Goal: Check status: Verify the current state of an ongoing process or item

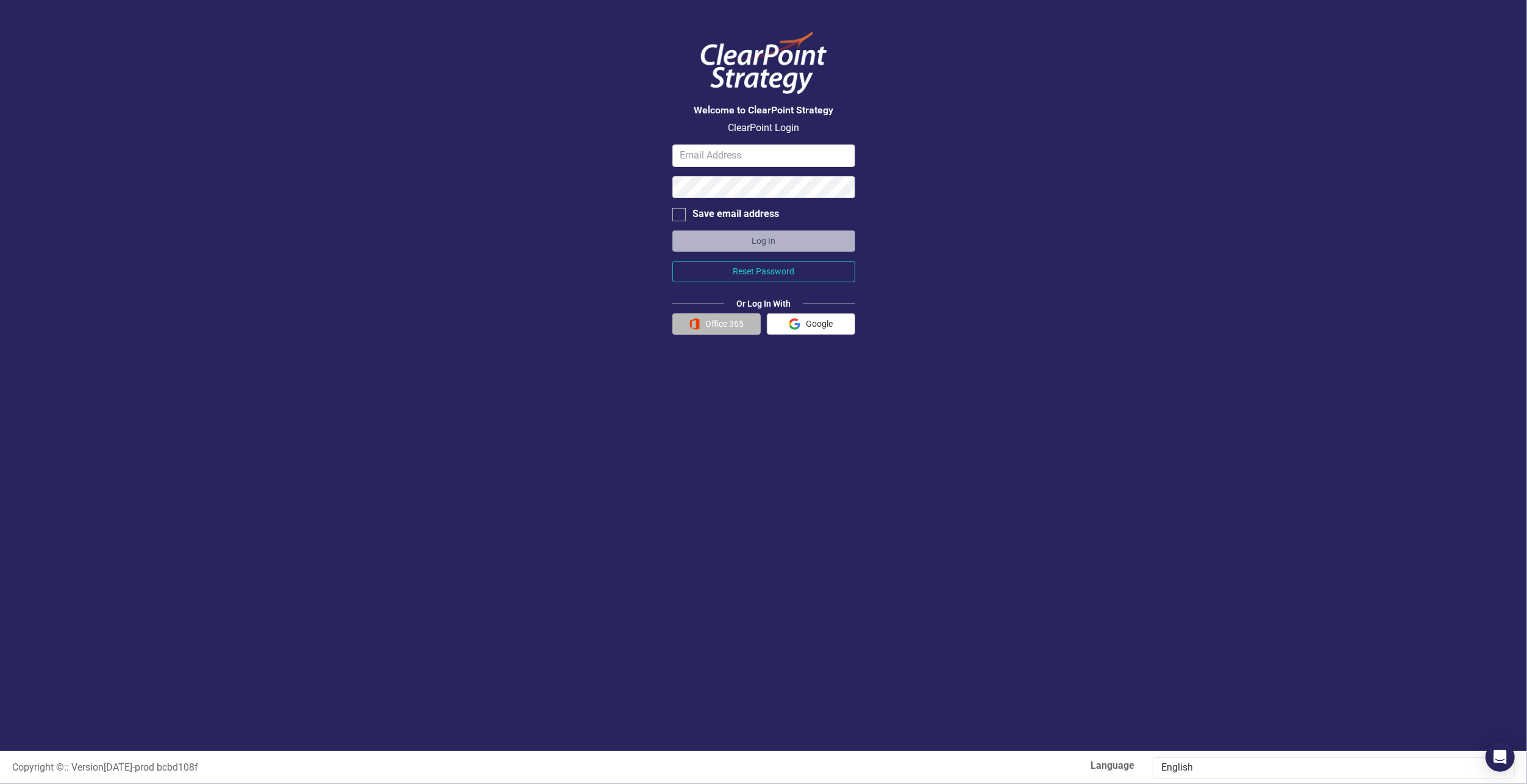
click at [709, 332] on button "Office 365" at bounding box center [716, 324] width 88 height 21
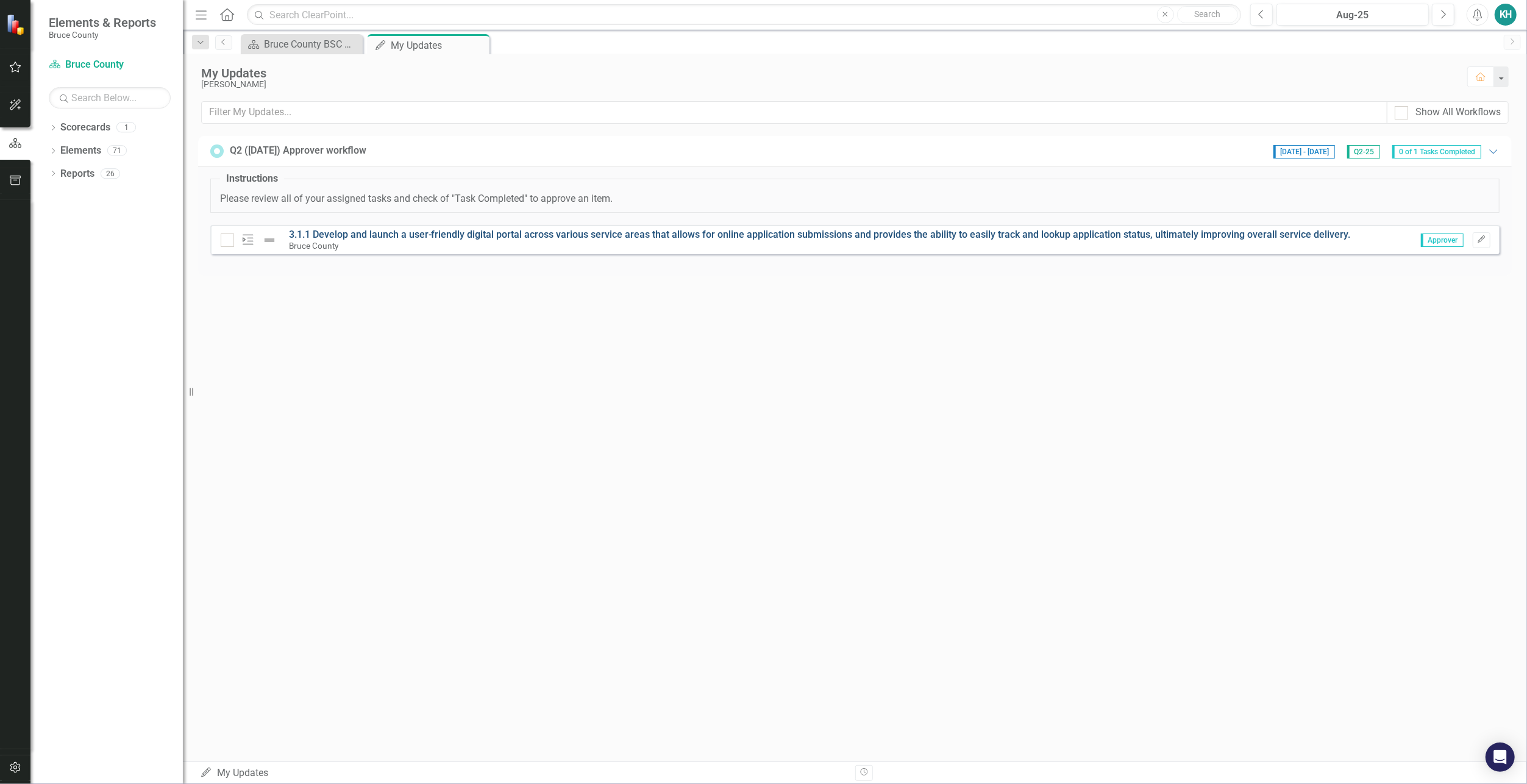
click at [1144, 234] on link "3.1.1 Develop and launch a user-friendly digital portal across various service …" at bounding box center [820, 234] width 1062 height 11
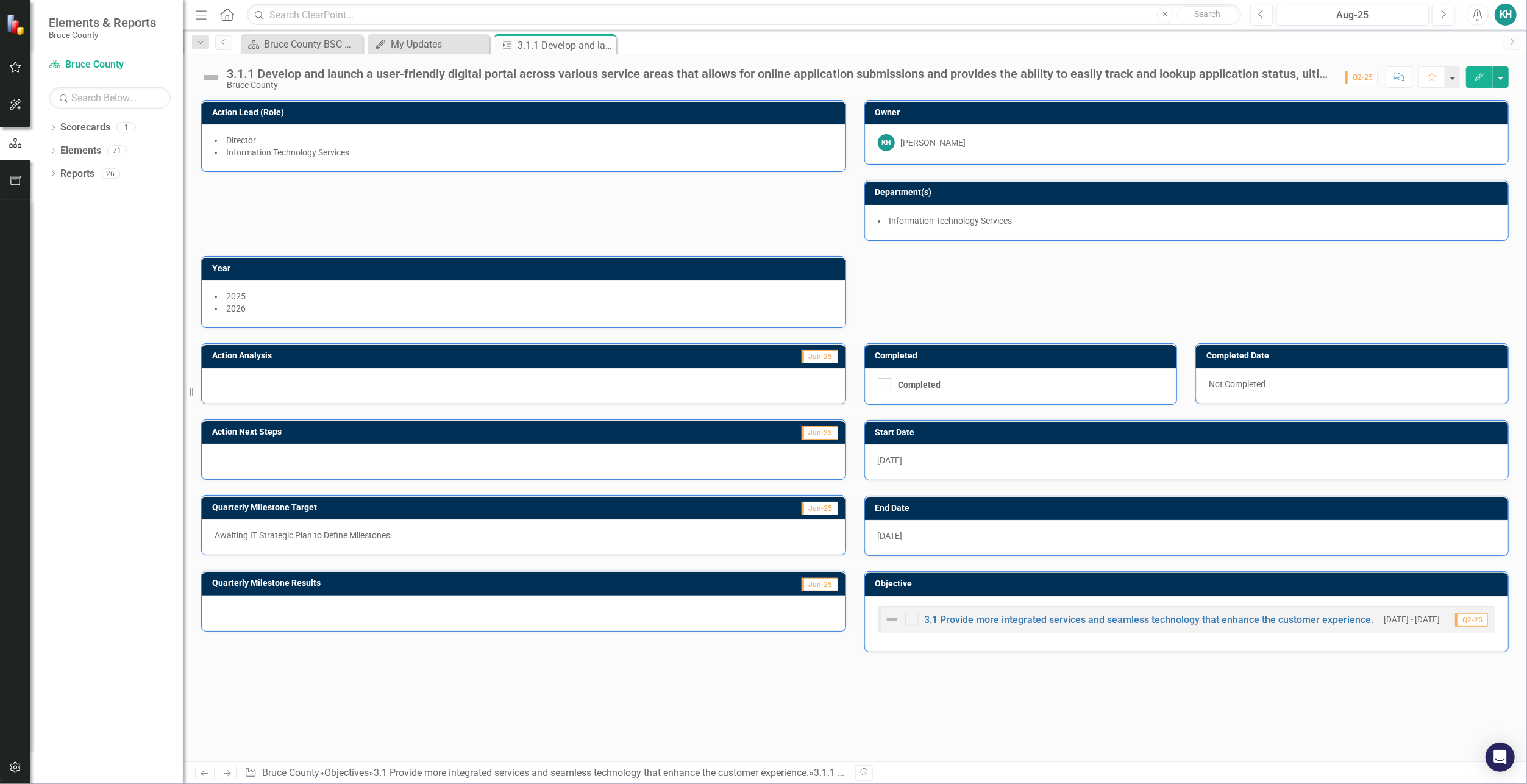
click at [1407, 78] on button "Comment" at bounding box center [1399, 77] width 27 height 21
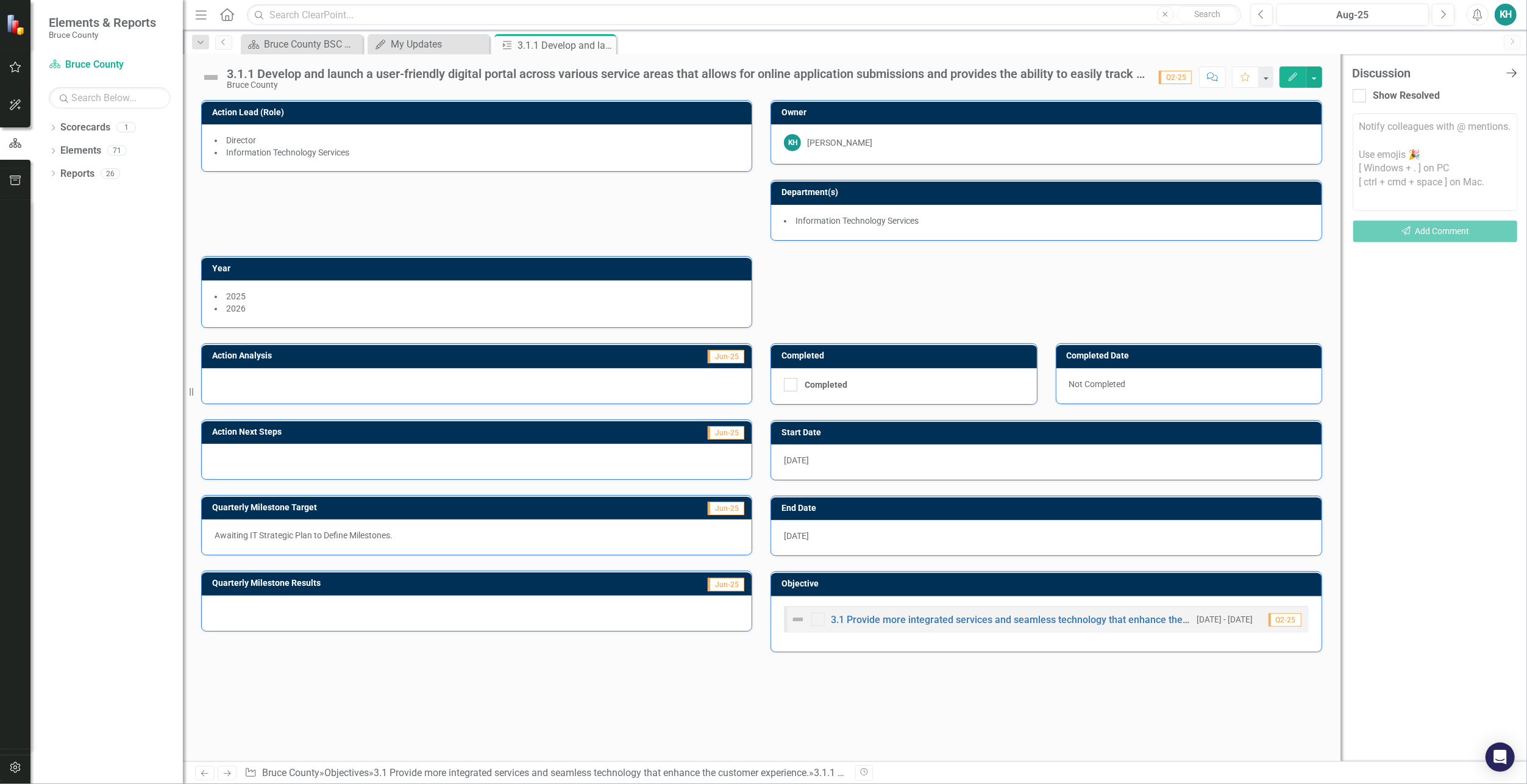
click at [1511, 72] on icon "Close Discussion Bar" at bounding box center [1511, 72] width 15 height 11
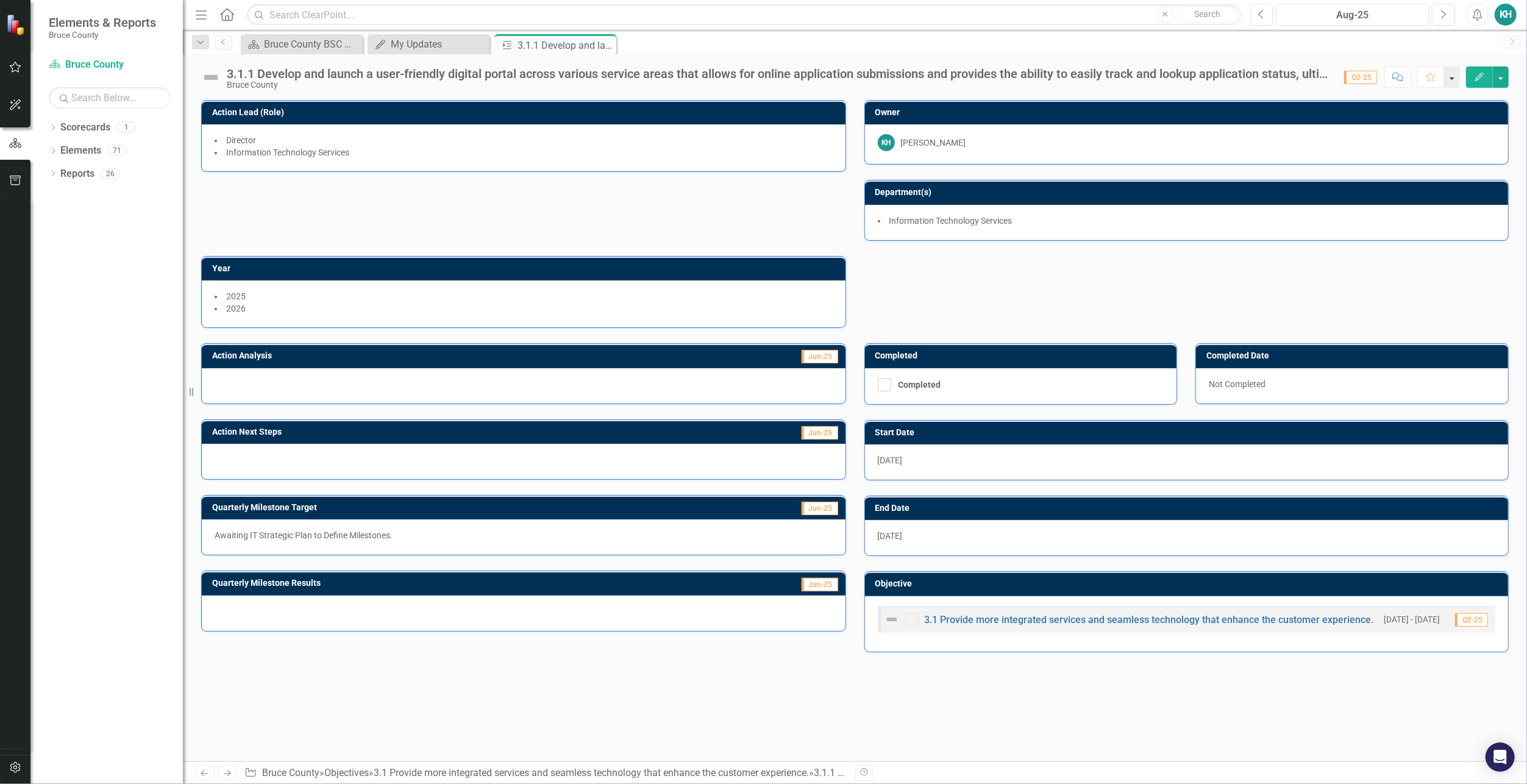
click at [1455, 77] on button "button" at bounding box center [1452, 77] width 16 height 21
click at [1000, 541] on div "[DATE]" at bounding box center [1187, 537] width 643 height 35
click at [432, 42] on div "My Updates" at bounding box center [431, 44] width 80 height 15
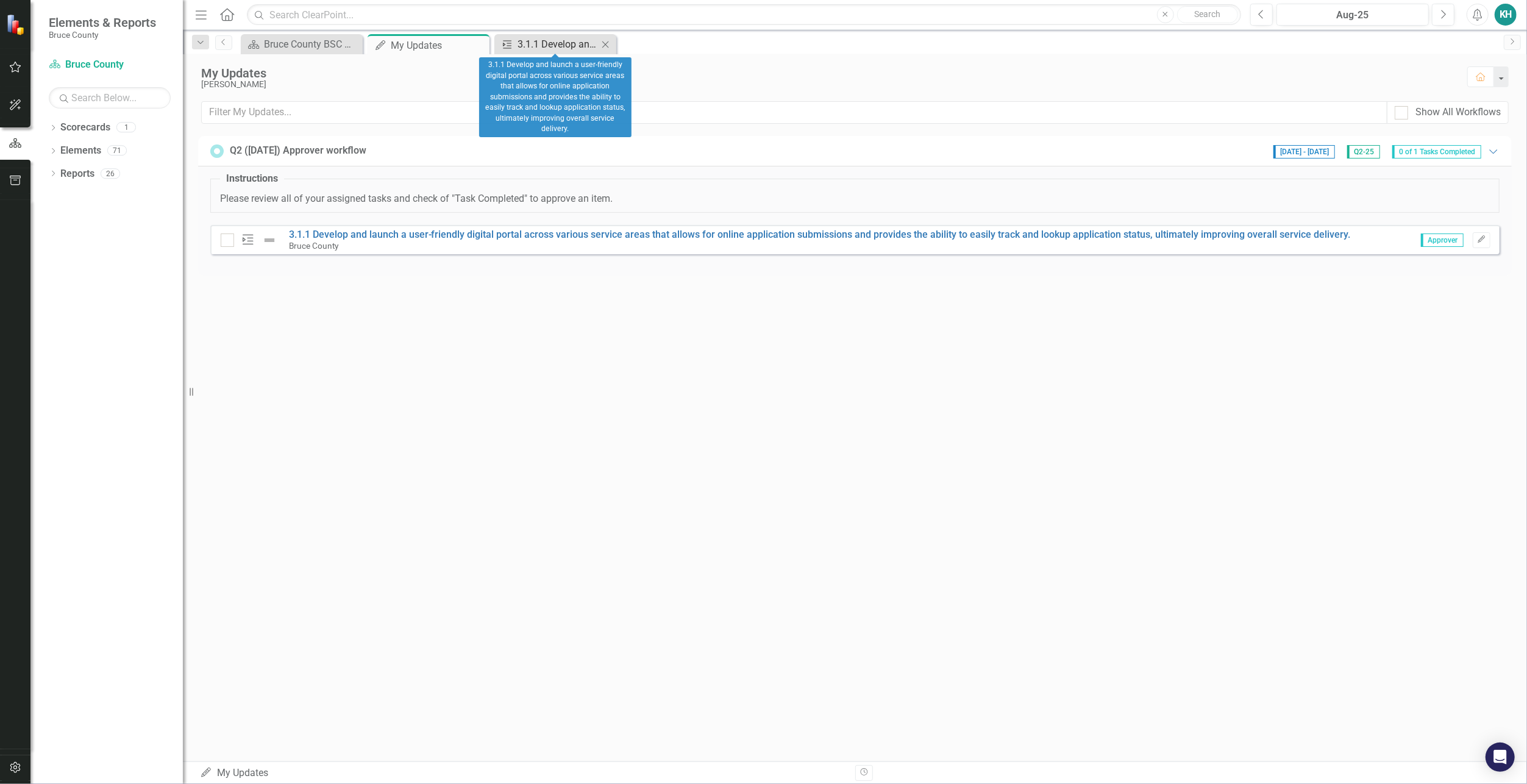
click at [560, 40] on div "3.1.1 Develop and launch a user-friendly digital portal across various service …" at bounding box center [557, 44] width 80 height 15
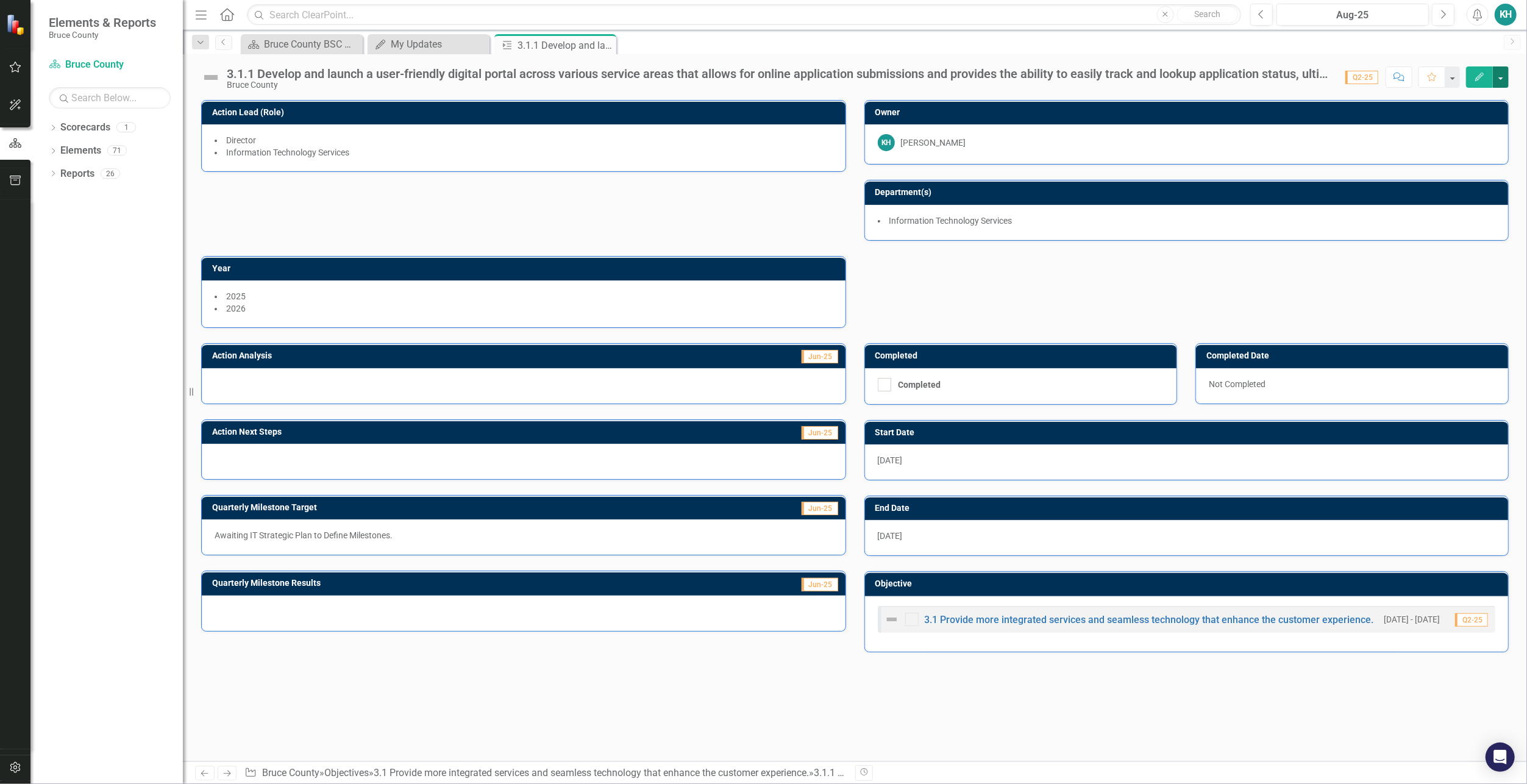
click at [1504, 76] on button "button" at bounding box center [1501, 77] width 16 height 21
click at [1236, 287] on div "Action Lead (Role) Director Information Technology Services Owner KH [PERSON_NA…" at bounding box center [854, 206] width 1326 height 243
